Goal: Task Accomplishment & Management: Complete application form

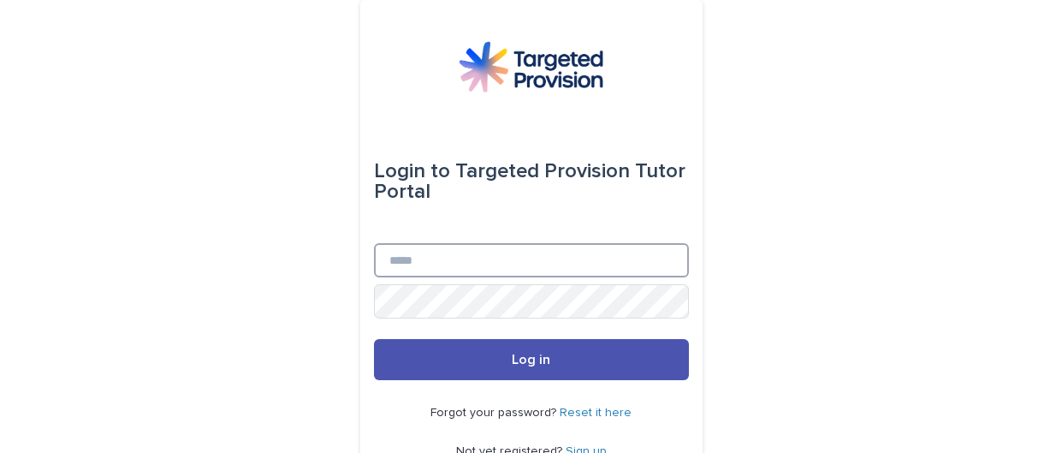
type input "**********"
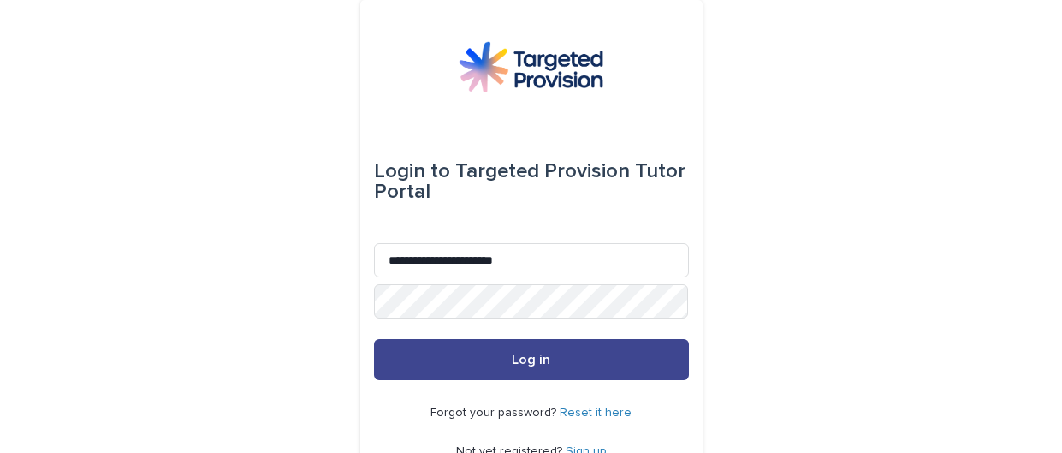
click at [474, 361] on button "Log in" at bounding box center [531, 359] width 315 height 41
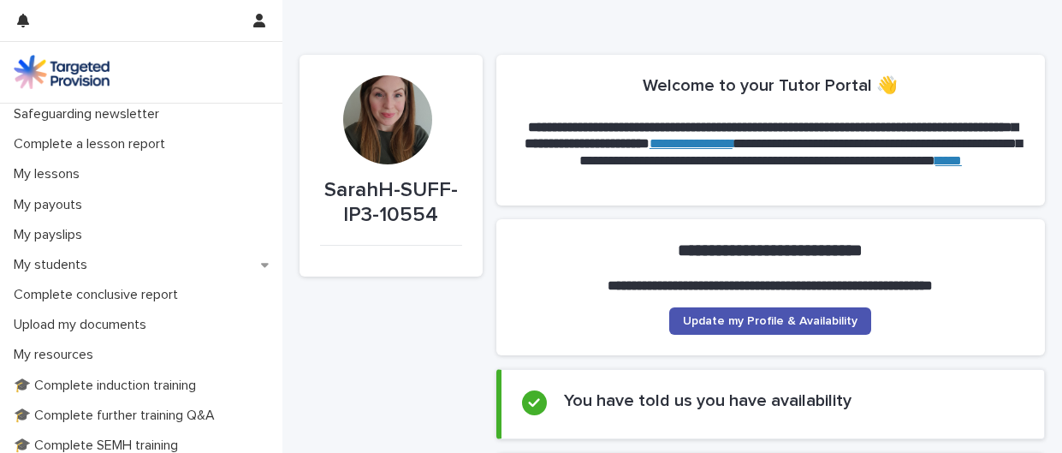
scroll to position [177, 0]
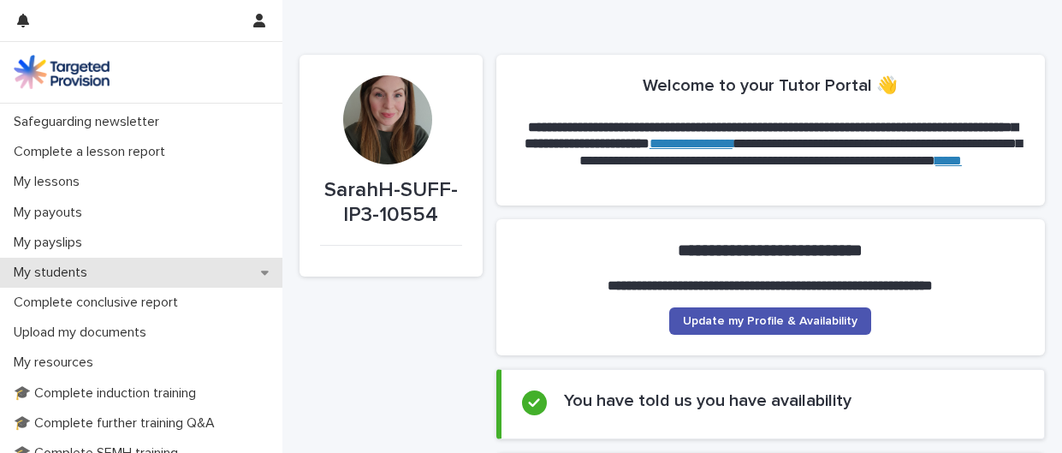
click at [87, 264] on p "My students" at bounding box center [54, 272] width 94 height 16
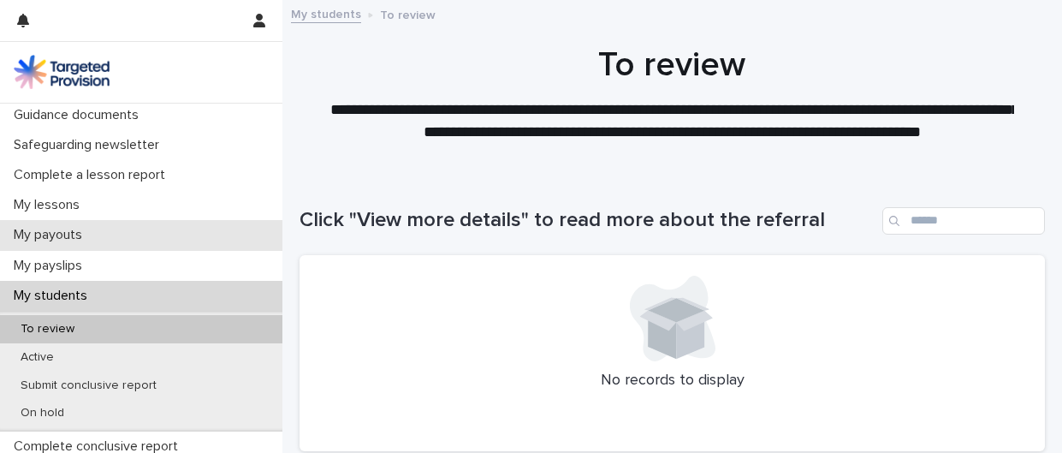
scroll to position [163, 0]
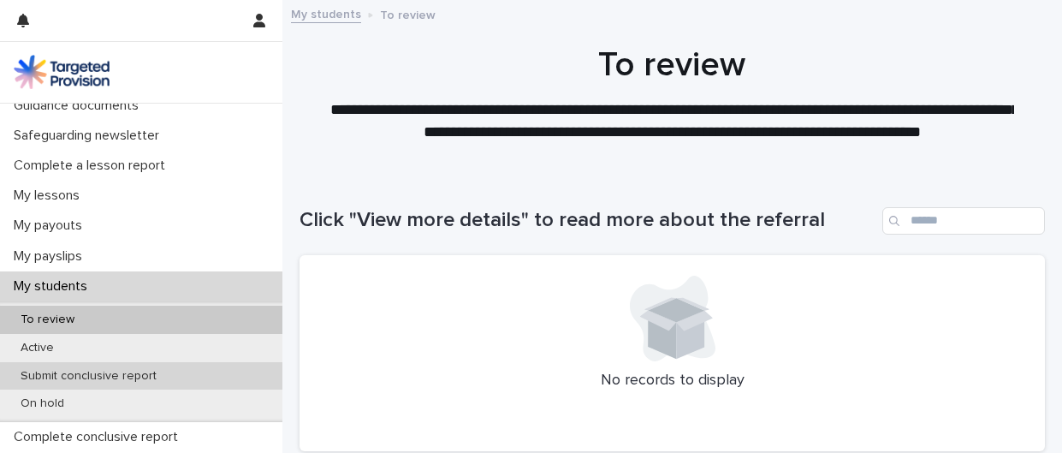
click at [76, 381] on p "Submit conclusive report" at bounding box center [88, 376] width 163 height 15
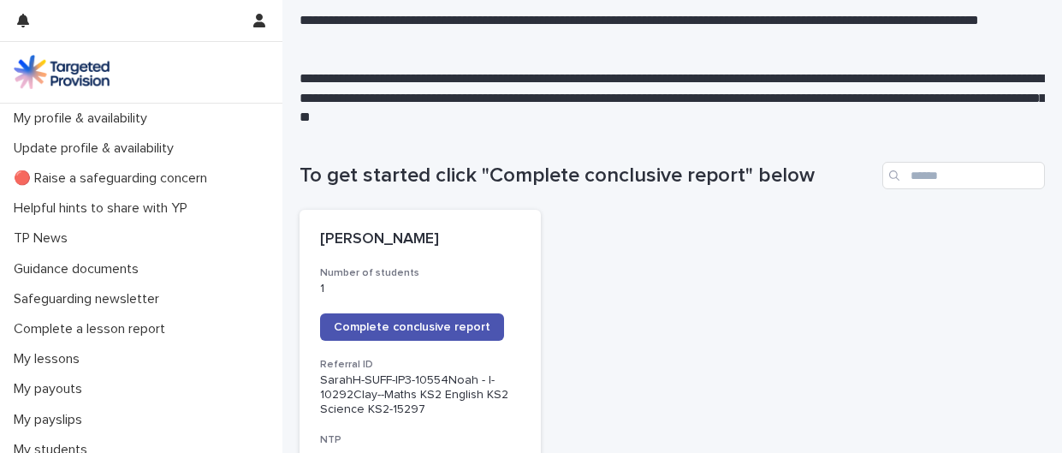
scroll to position [123, 0]
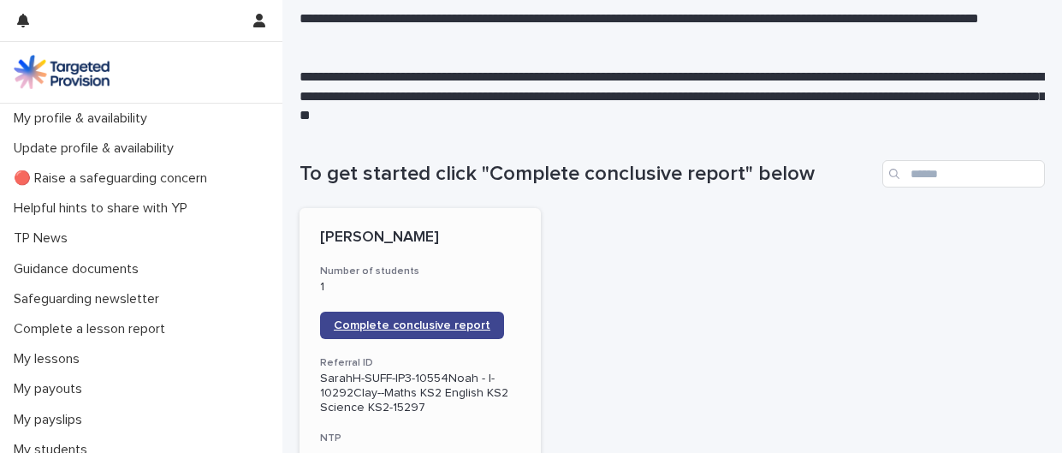
click at [442, 331] on link "Complete conclusive report" at bounding box center [412, 324] width 184 height 27
